Goal: Transaction & Acquisition: Purchase product/service

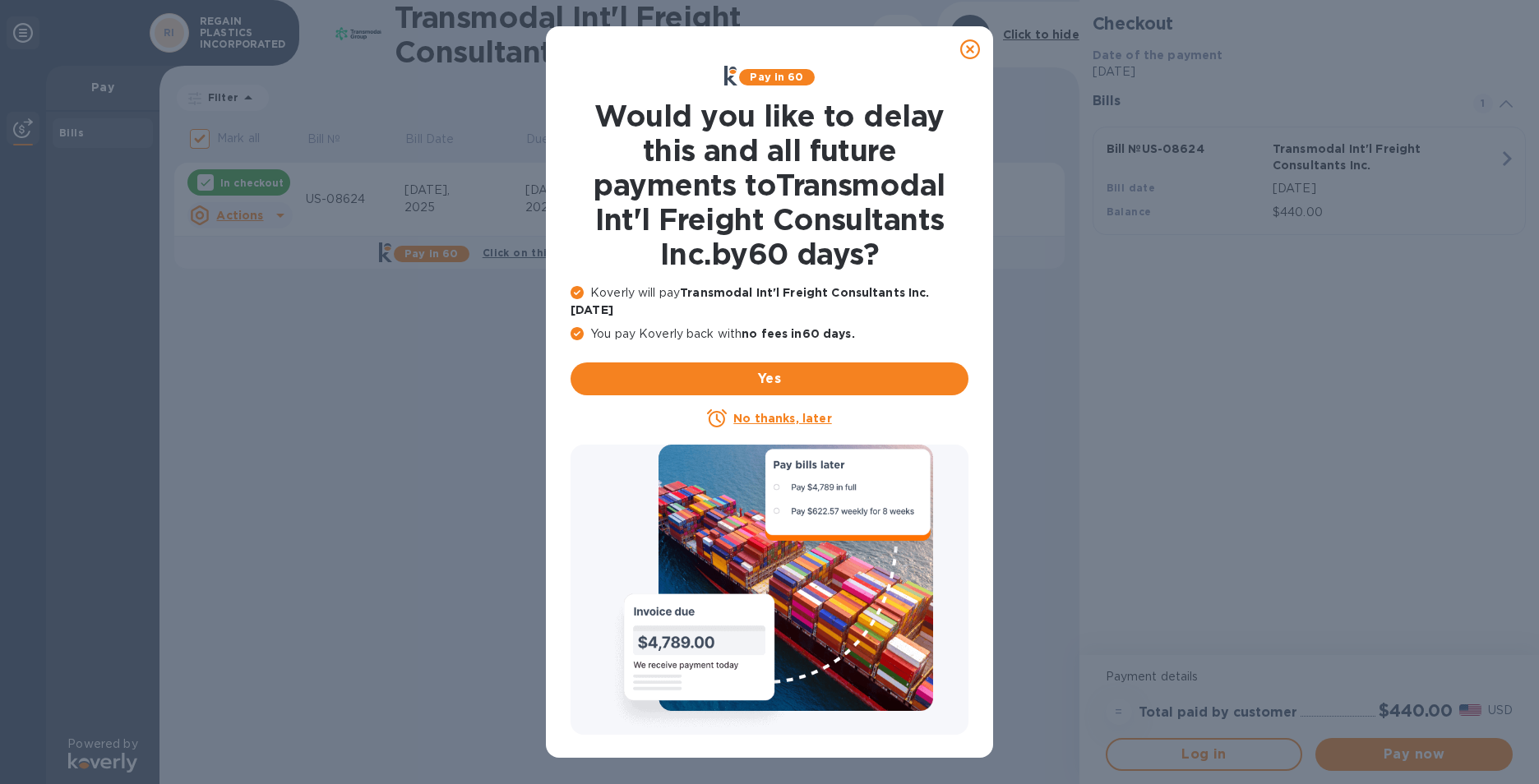
click at [965, 52] on icon at bounding box center [970, 50] width 19 height 19
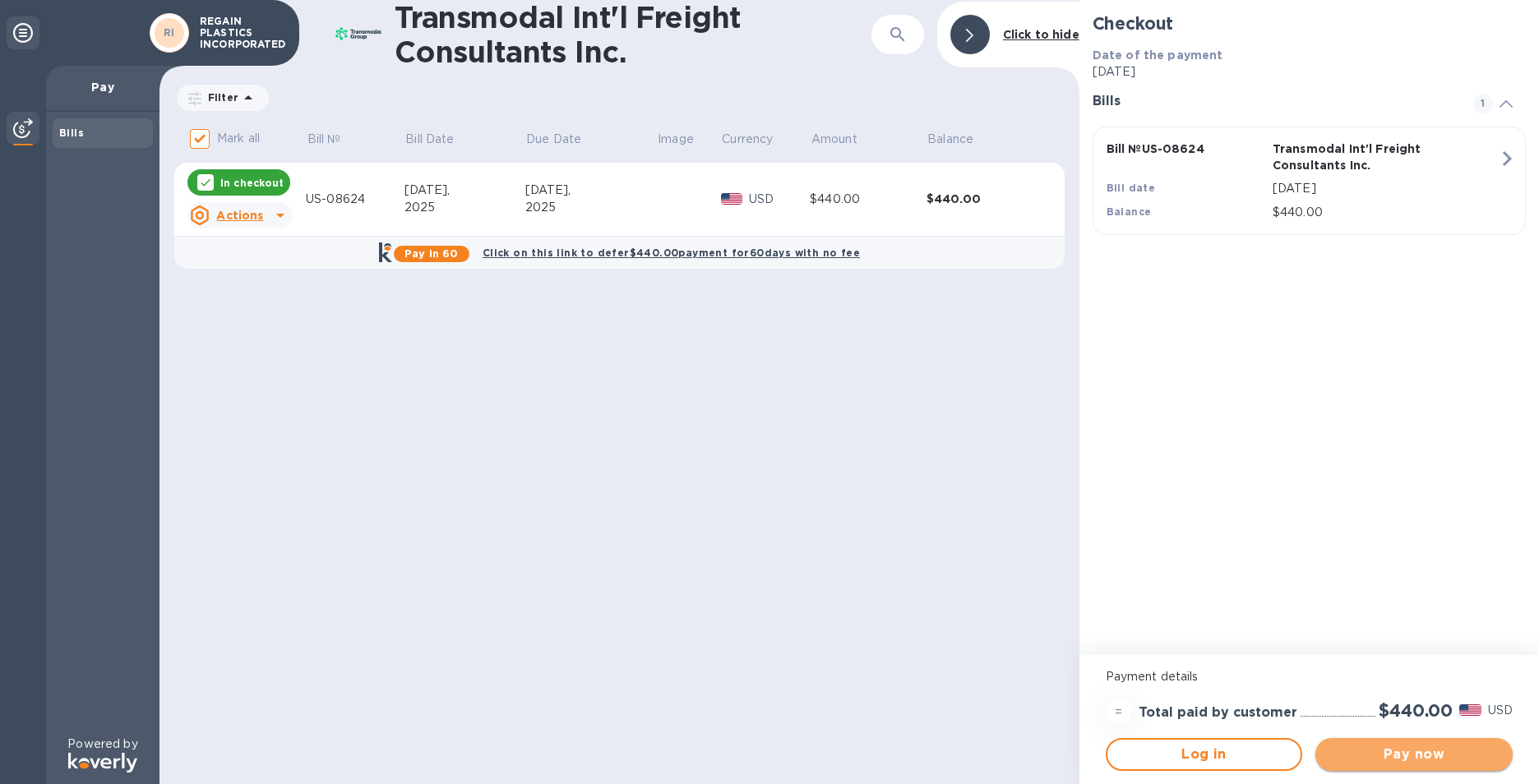
click at [1426, 751] on span "Pay now" at bounding box center [1413, 755] width 171 height 19
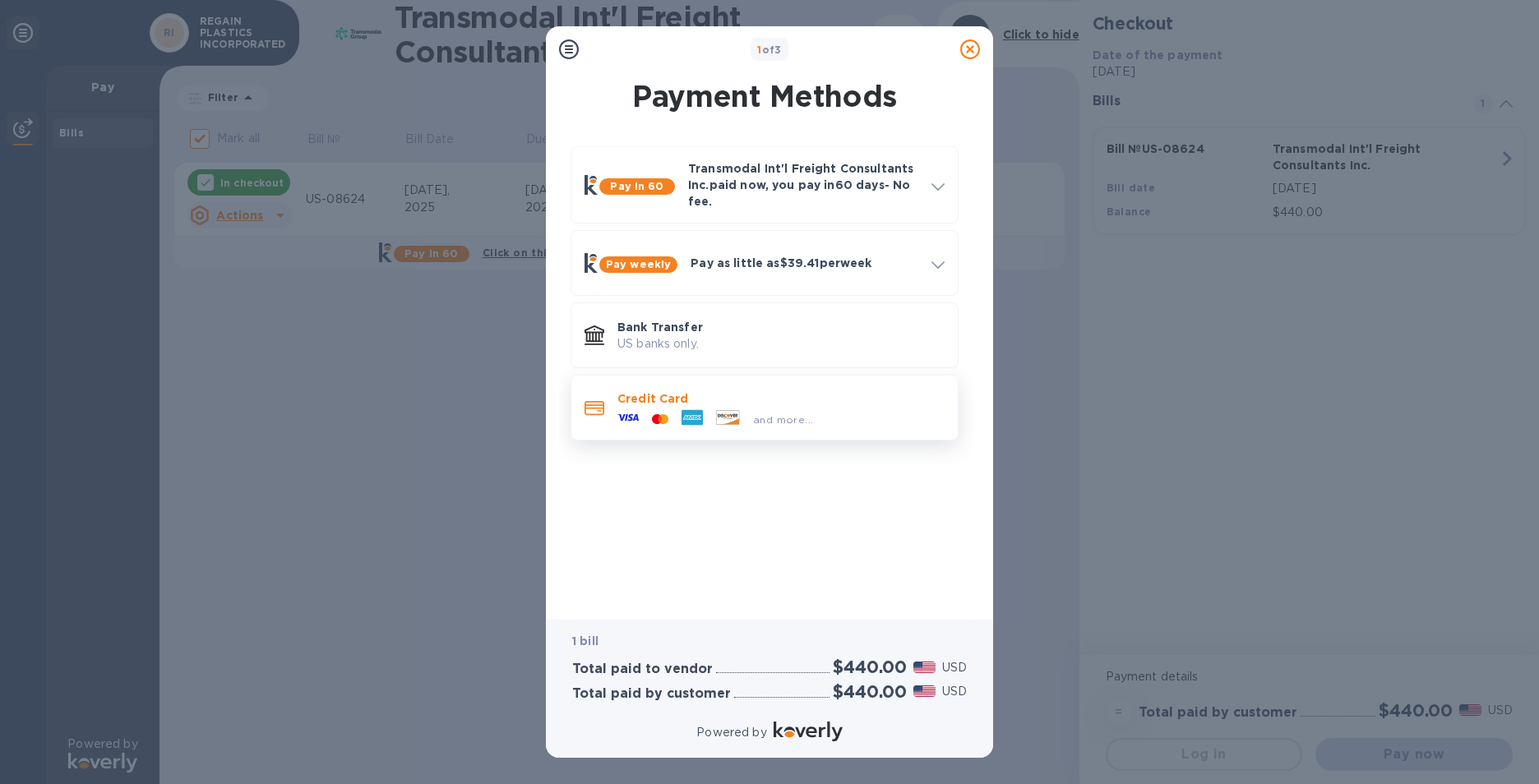
click at [810, 407] on div "and more..." at bounding box center [715, 419] width 209 height 25
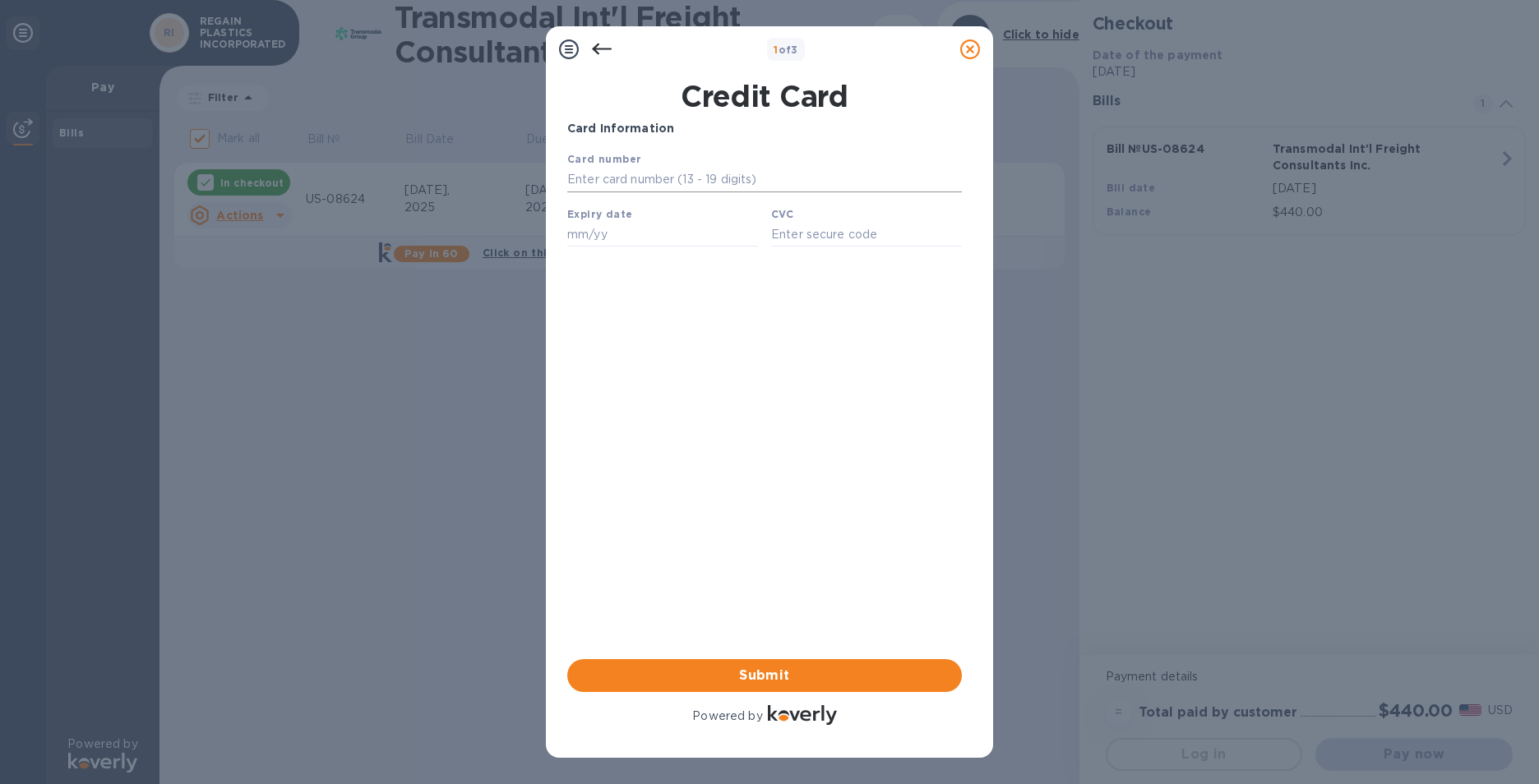
click at [708, 179] on input "text" at bounding box center [765, 181] width 395 height 25
type input "[CREDIT_CARD_NUMBER]"
click at [605, 234] on input "text" at bounding box center [663, 234] width 191 height 25
type input "06/30"
click at [807, 234] on input "text" at bounding box center [866, 234] width 191 height 25
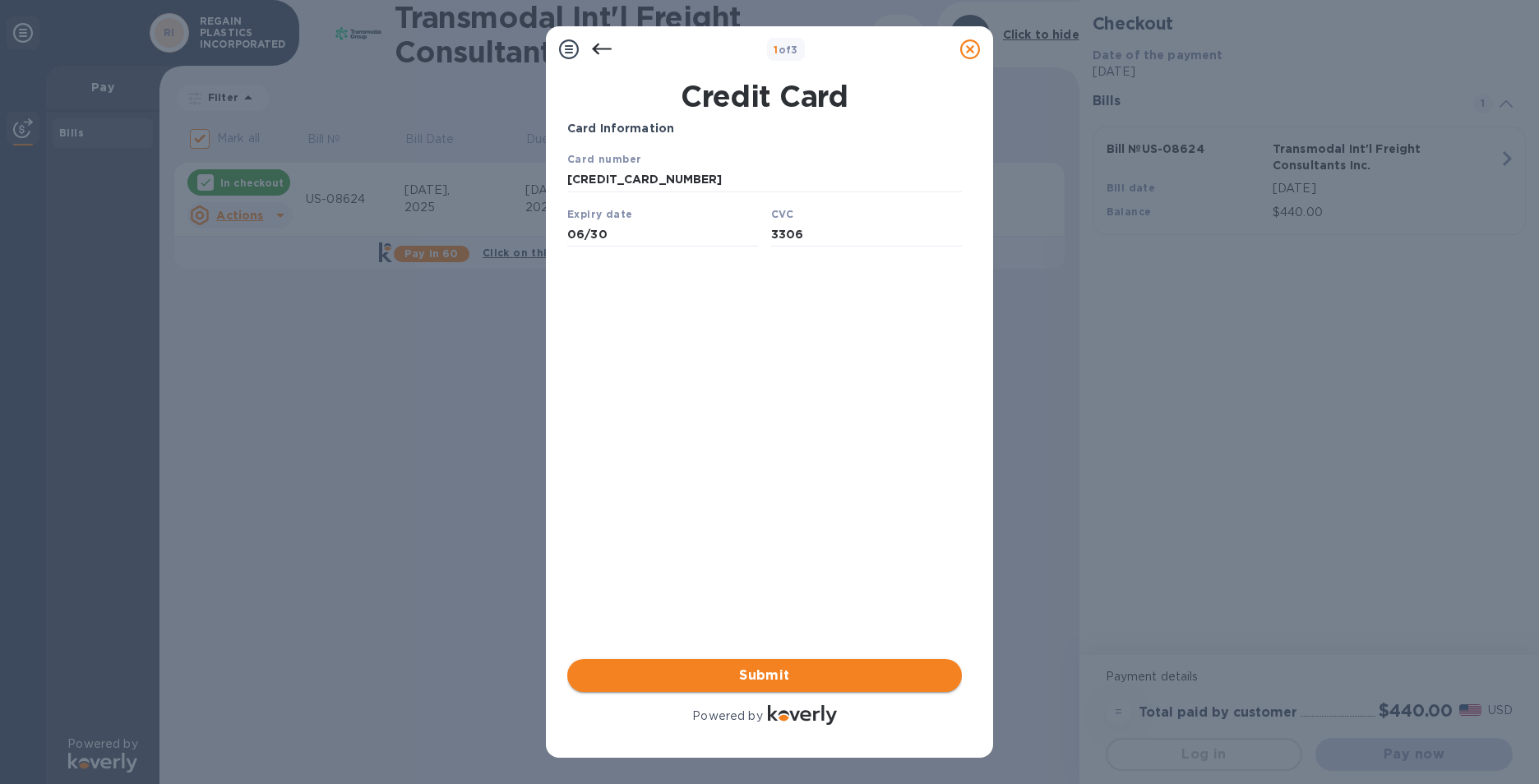
type input "3306"
click at [754, 678] on span "Submit" at bounding box center [765, 676] width 368 height 19
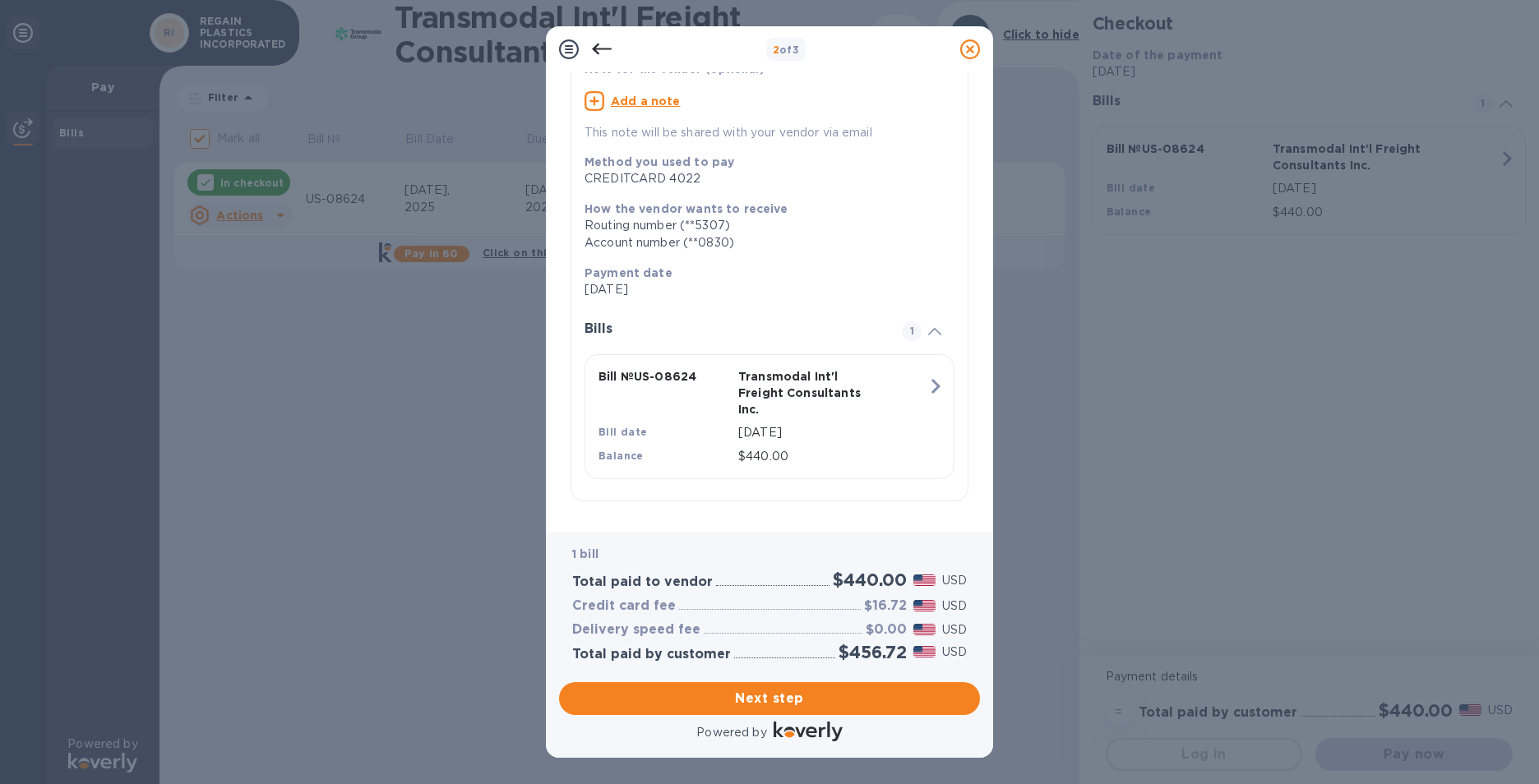
scroll to position [145, 0]
click at [829, 690] on span "Next step" at bounding box center [770, 699] width 395 height 19
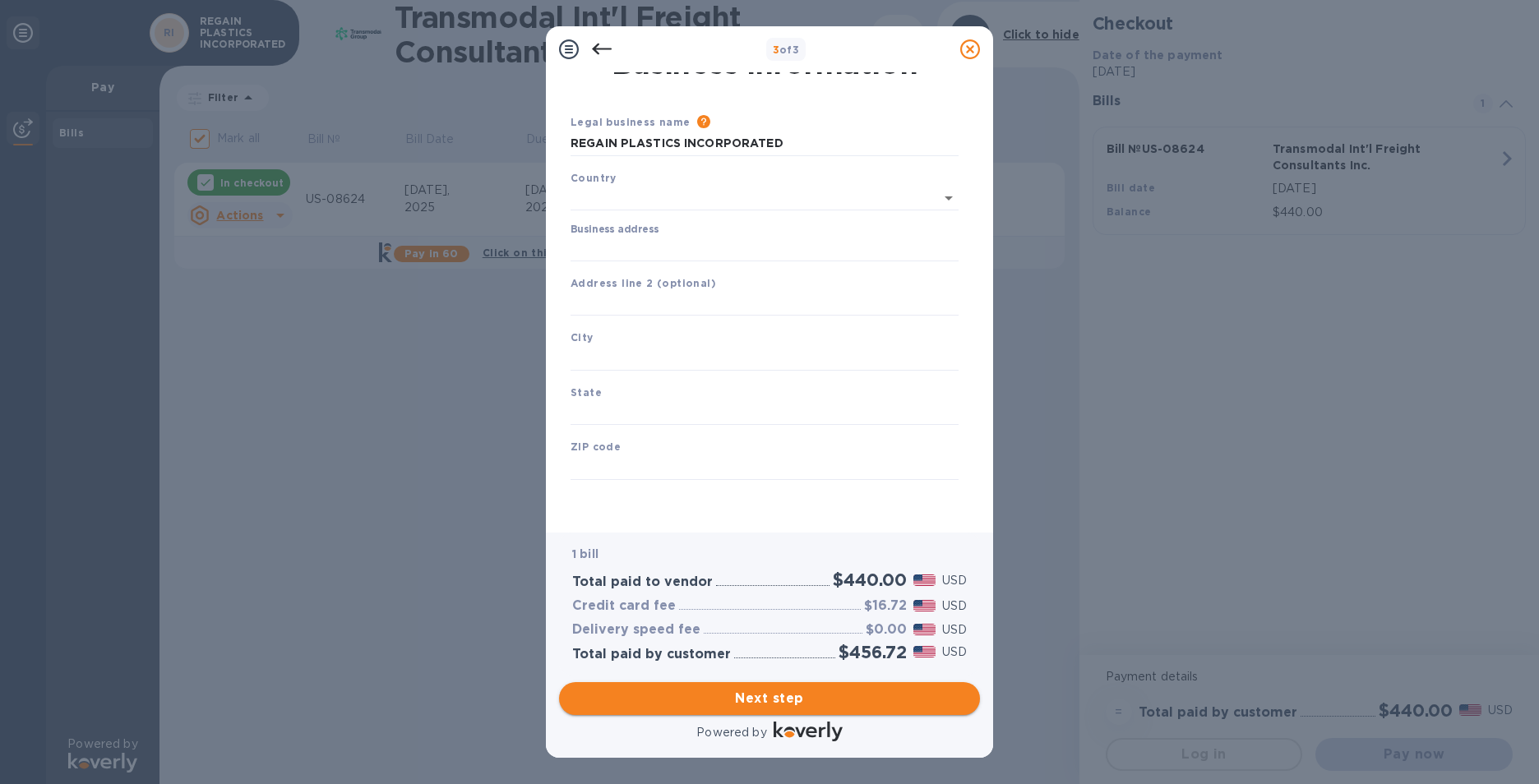
type input "[GEOGRAPHIC_DATA]"
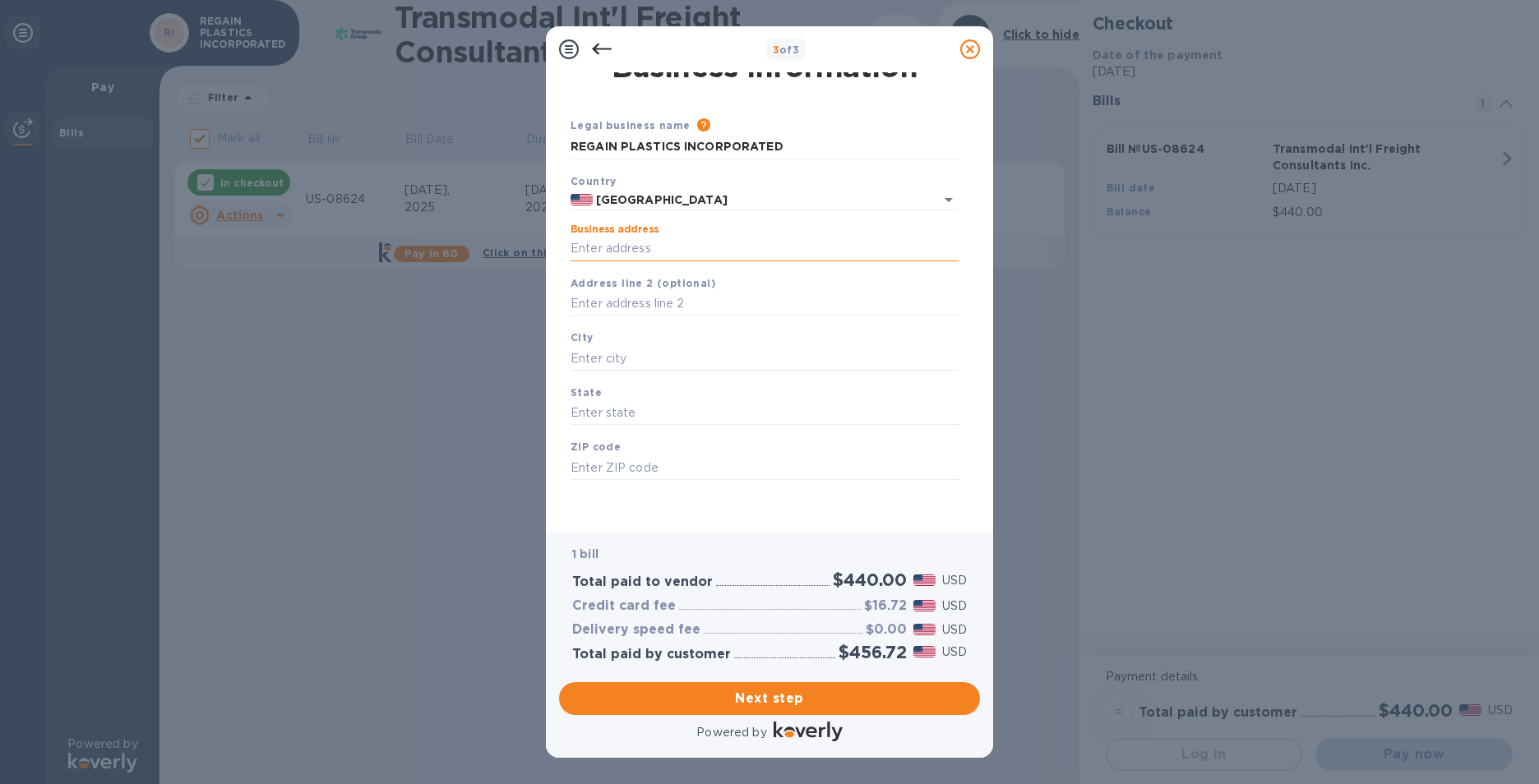
paste input "text"
type input "[GEOGRAPHIC_DATA]"
type input "FL"
type input "33186"
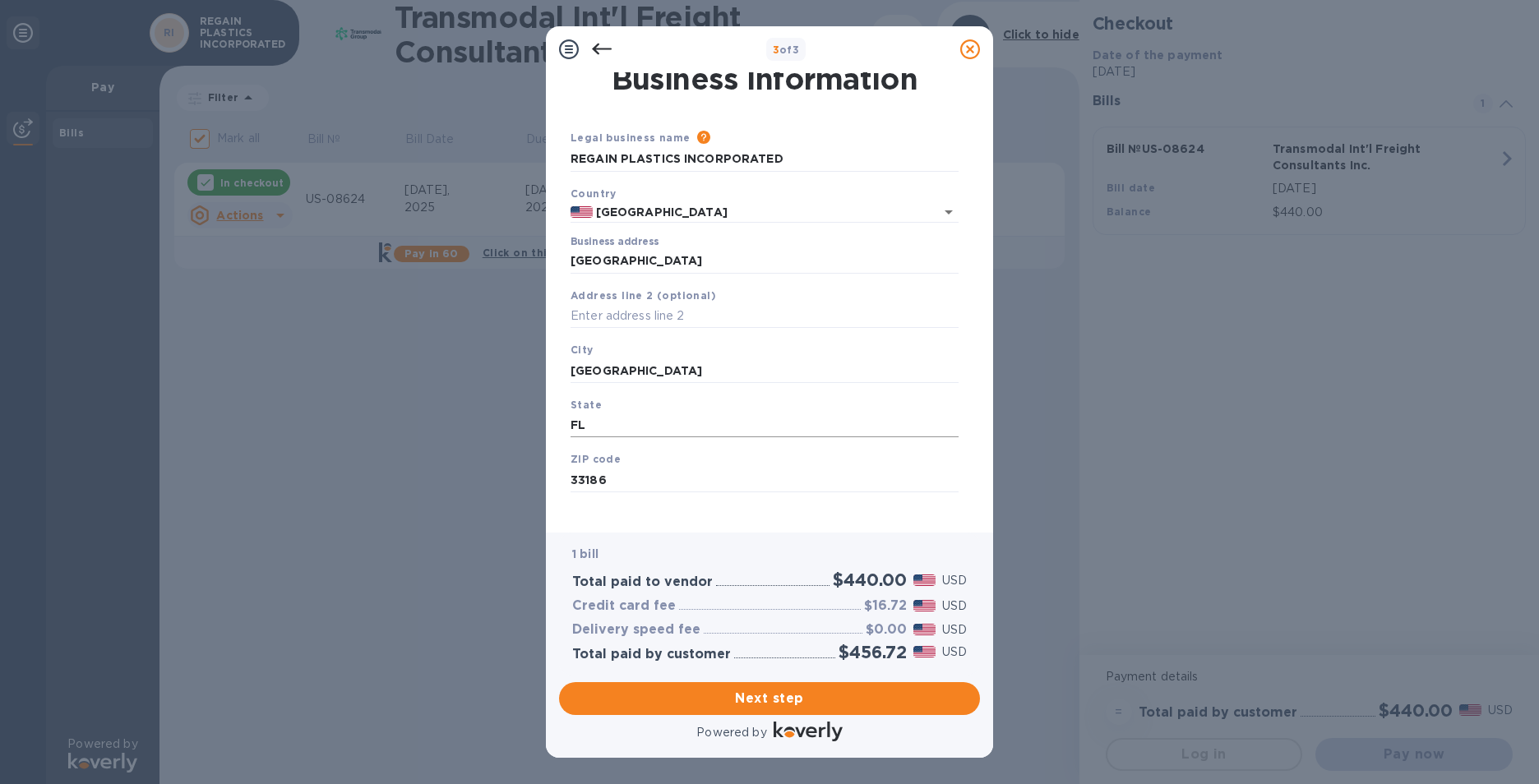
scroll to position [0, 0]
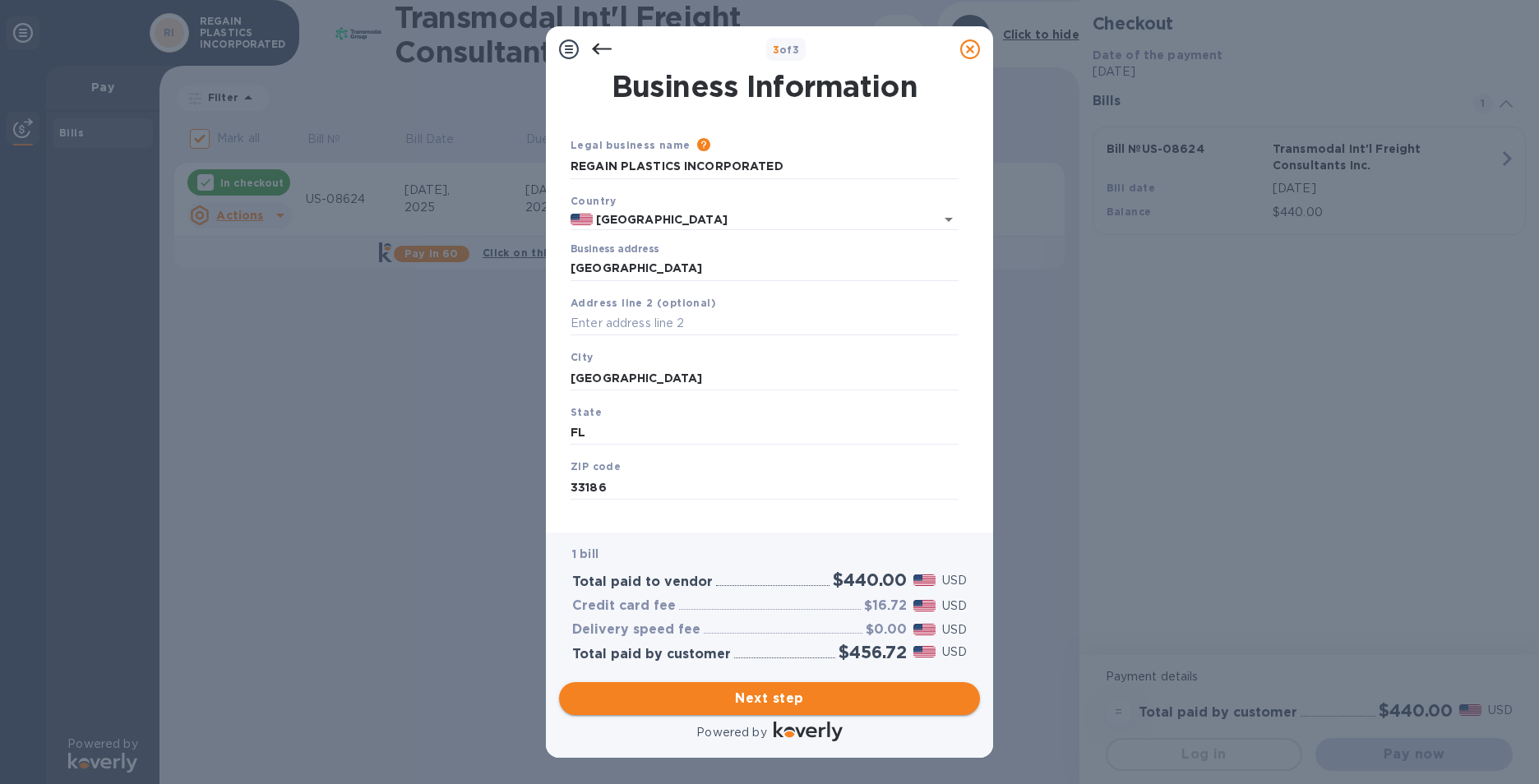
click at [813, 699] on span "Next step" at bounding box center [770, 699] width 395 height 19
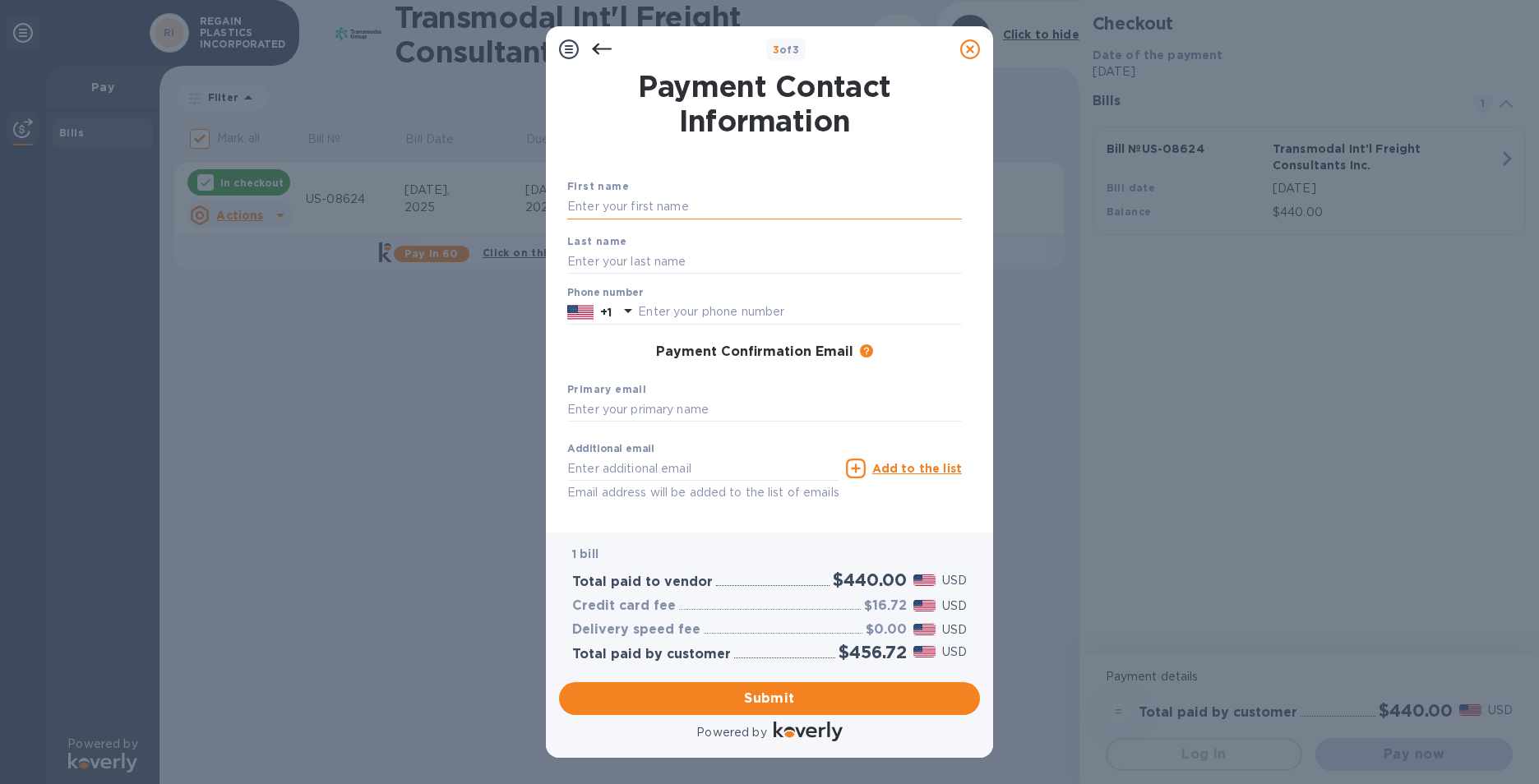
click at [655, 206] on input "text" at bounding box center [765, 207] width 395 height 25
type input "[PERSON_NAME]"
click at [662, 253] on input "text" at bounding box center [765, 261] width 395 height 25
type input "[PERSON_NAME]"
click at [697, 303] on input "text" at bounding box center [800, 312] width 324 height 25
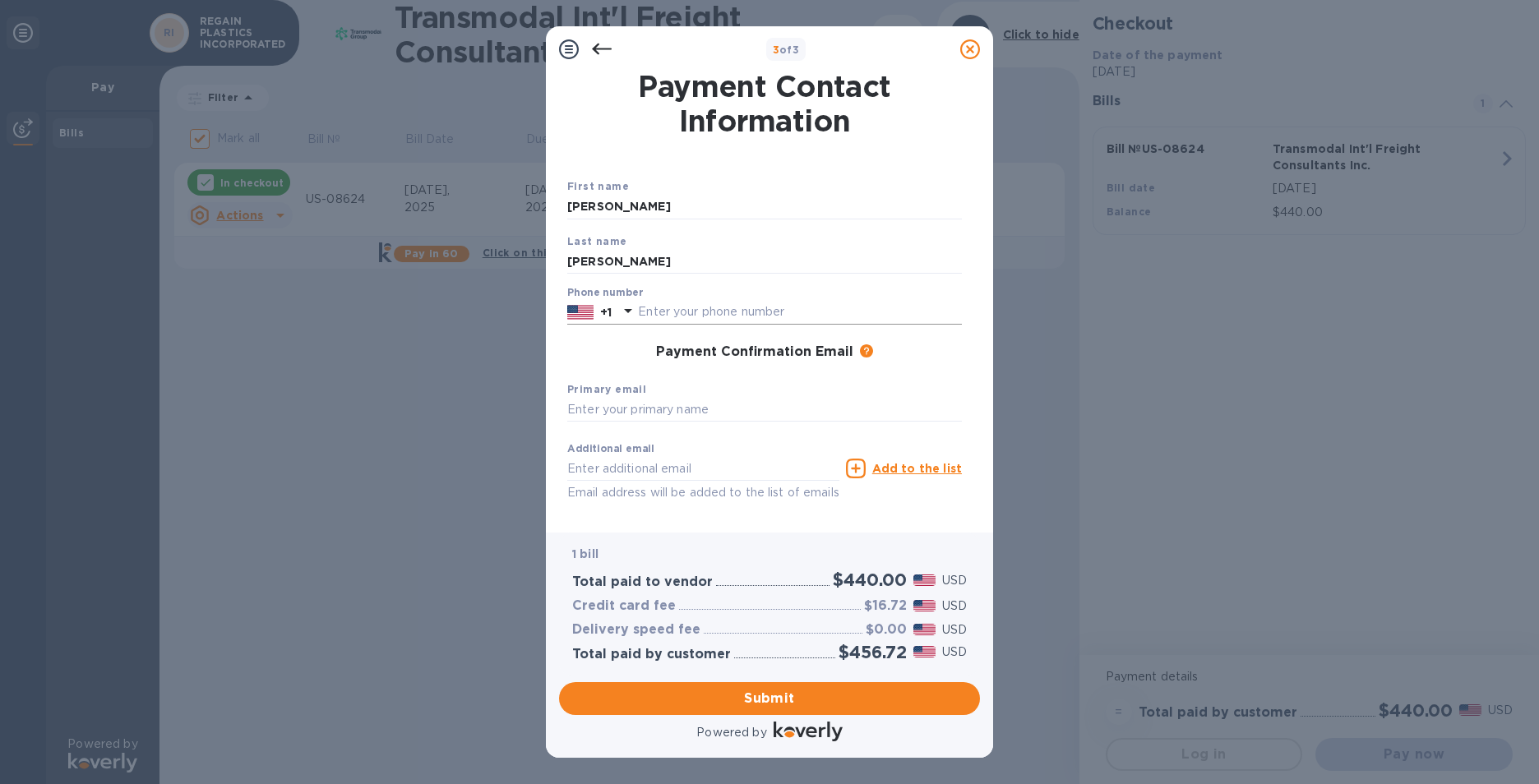
click at [675, 316] on input "text" at bounding box center [800, 312] width 324 height 25
type input "7869076075"
paste input "[EMAIL_ADDRESS][DOMAIN_NAME]"
type input "[EMAIL_ADDRESS][DOMAIN_NAME]"
click at [643, 412] on input "text" at bounding box center [765, 411] width 395 height 25
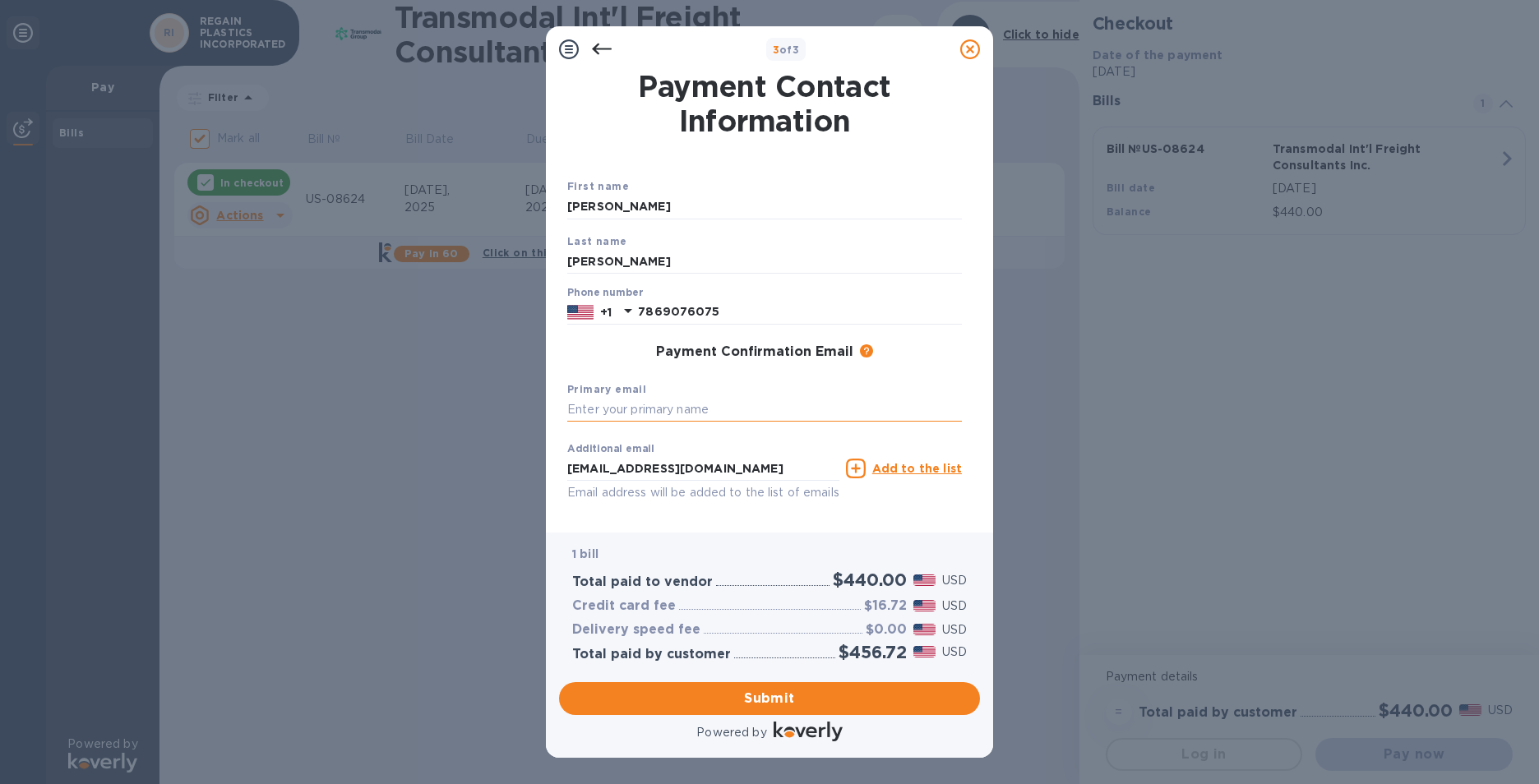
paste input "[EMAIL_ADDRESS][DOMAIN_NAME]"
type input "[EMAIL_ADDRESS][DOMAIN_NAME]"
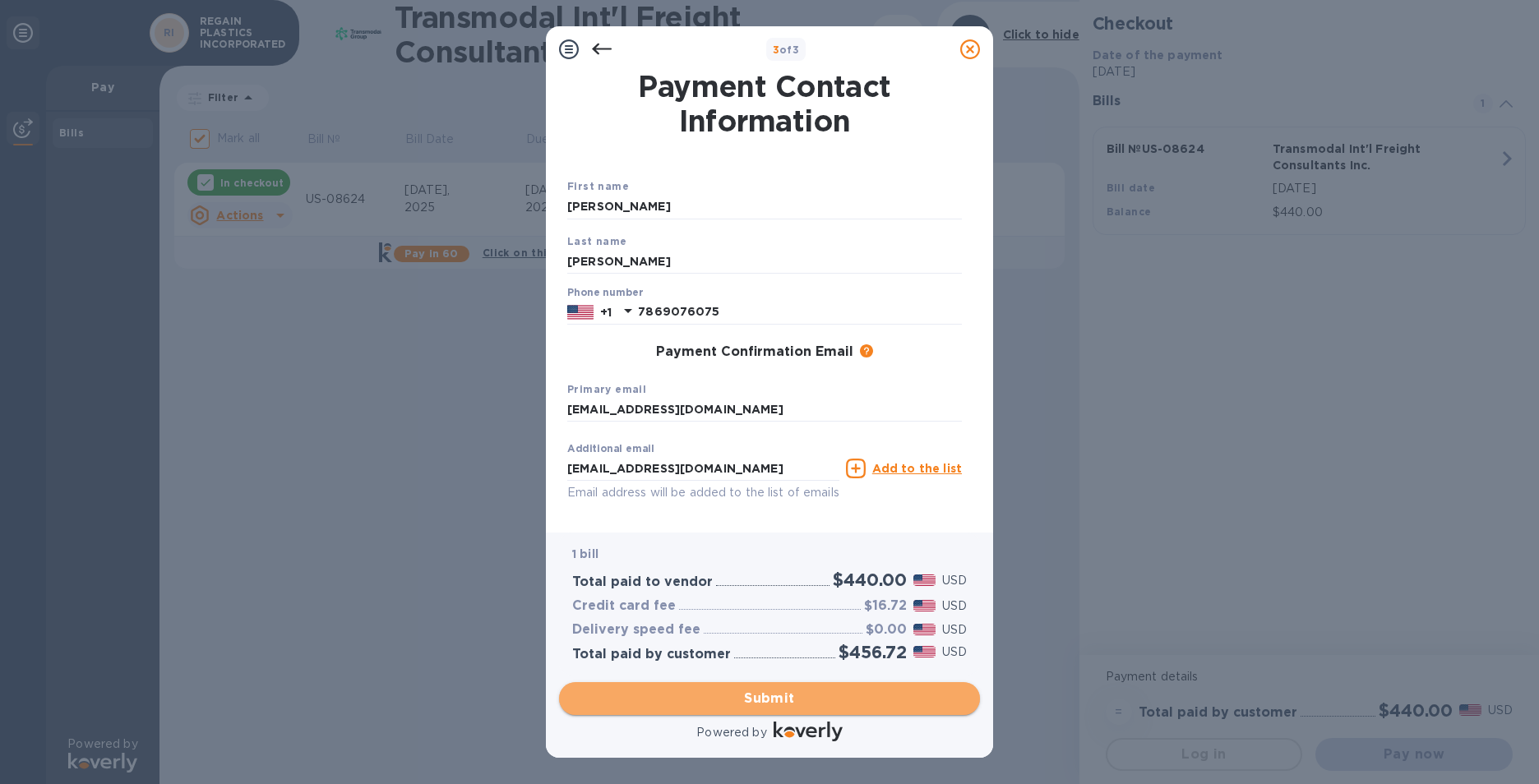
click at [764, 701] on span "Submit" at bounding box center [770, 699] width 395 height 19
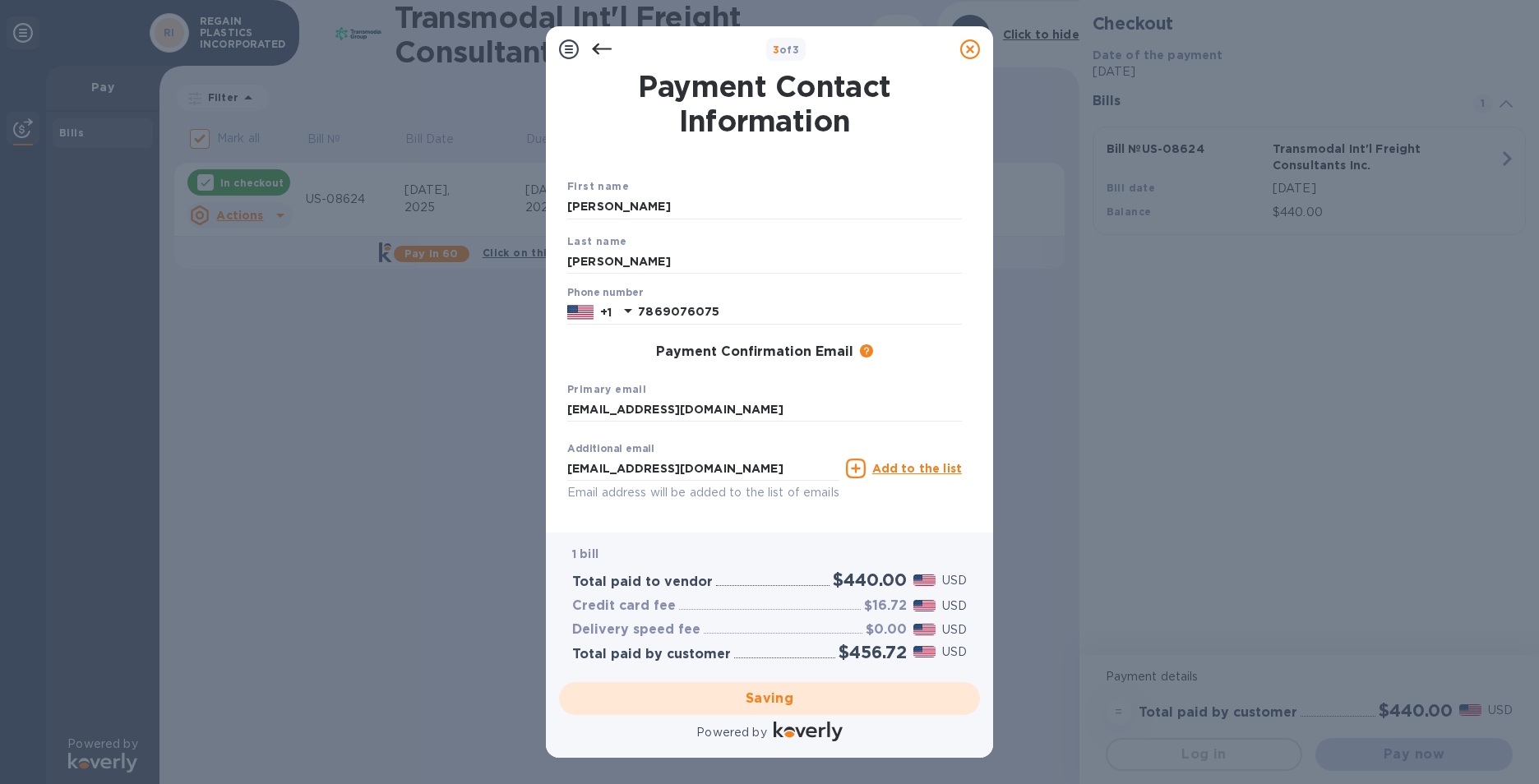
checkbox input "false"
